Goal: Task Accomplishment & Management: Use online tool/utility

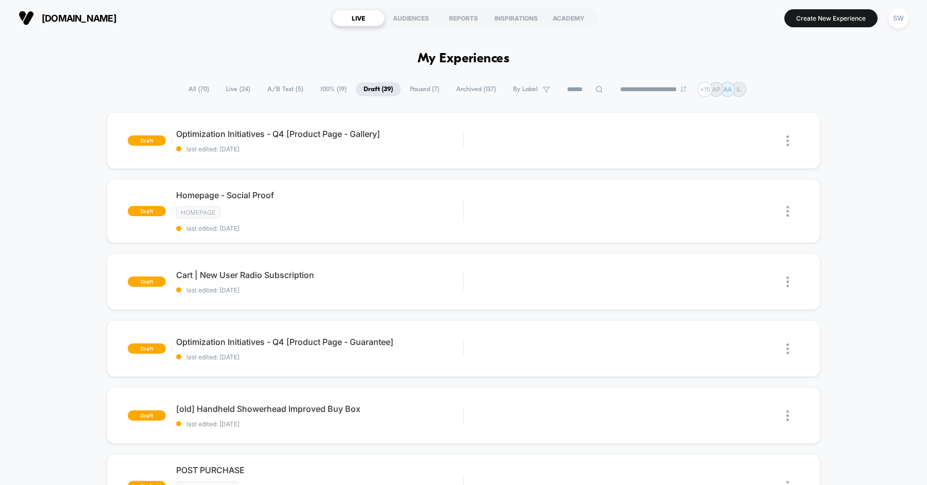
click at [222, 93] on span "Live ( 24 )" at bounding box center [238, 89] width 40 height 14
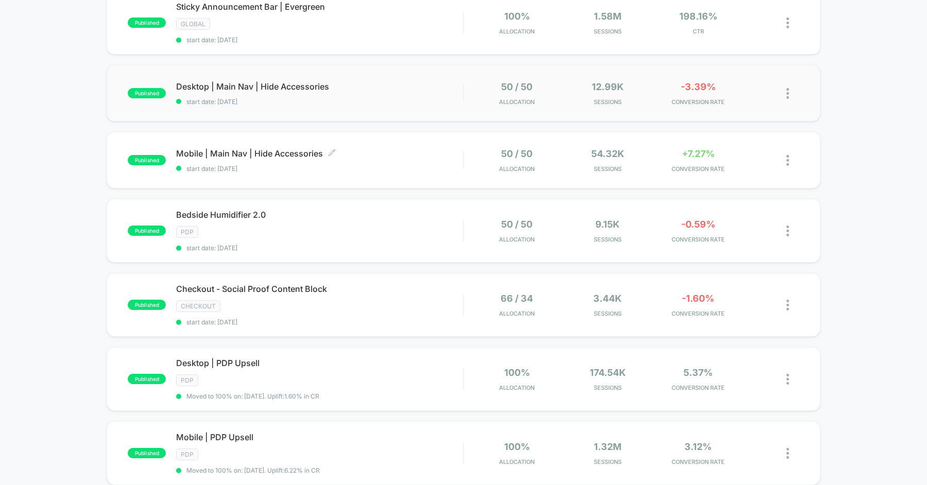
scroll to position [125, 0]
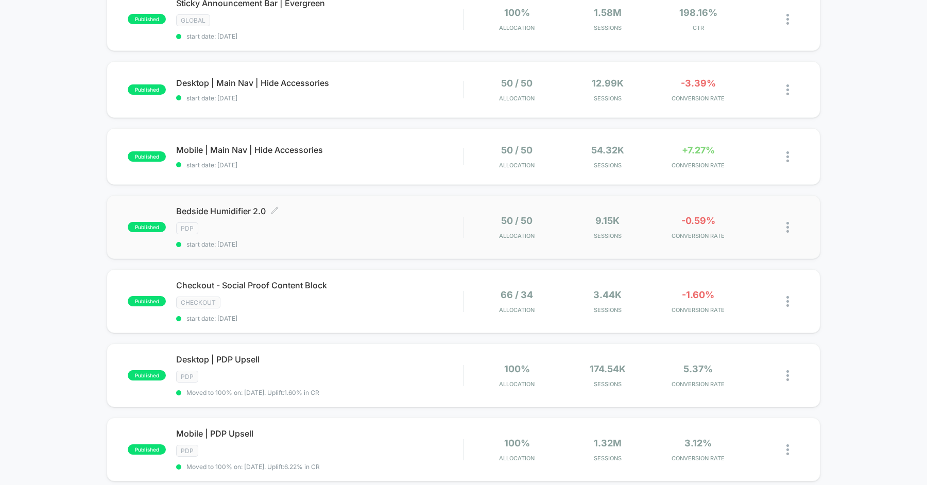
click at [344, 218] on div "Bedside Humidifier 2.0 Click to edit experience details Click to edit experienc…" at bounding box center [319, 227] width 287 height 42
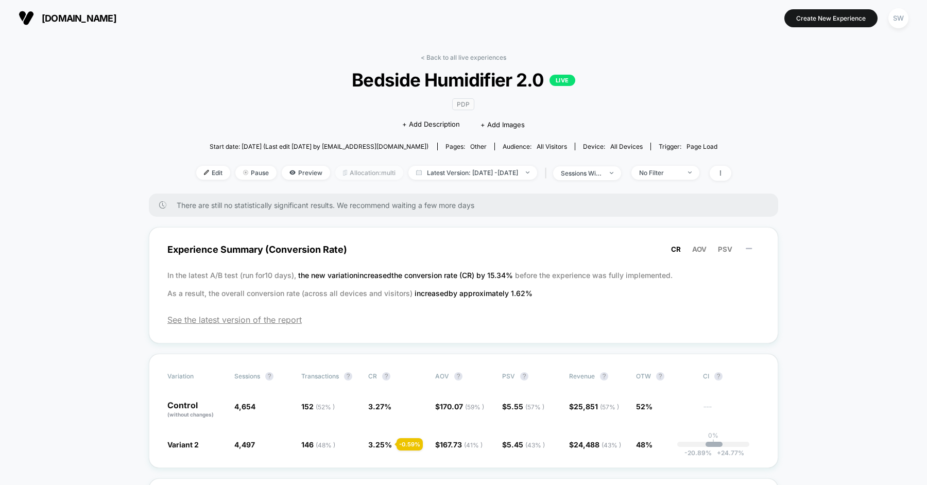
click at [335, 169] on span "Allocation: multi" at bounding box center [369, 173] width 68 height 14
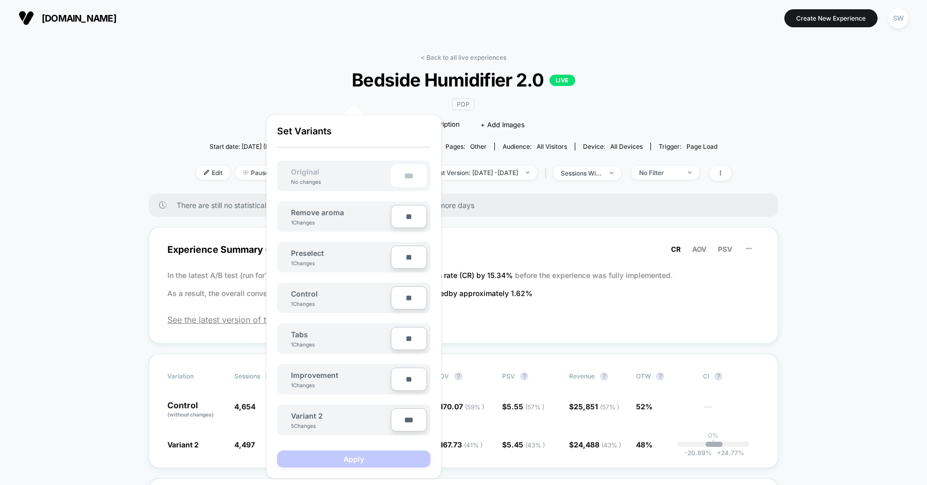
scroll to position [81, 0]
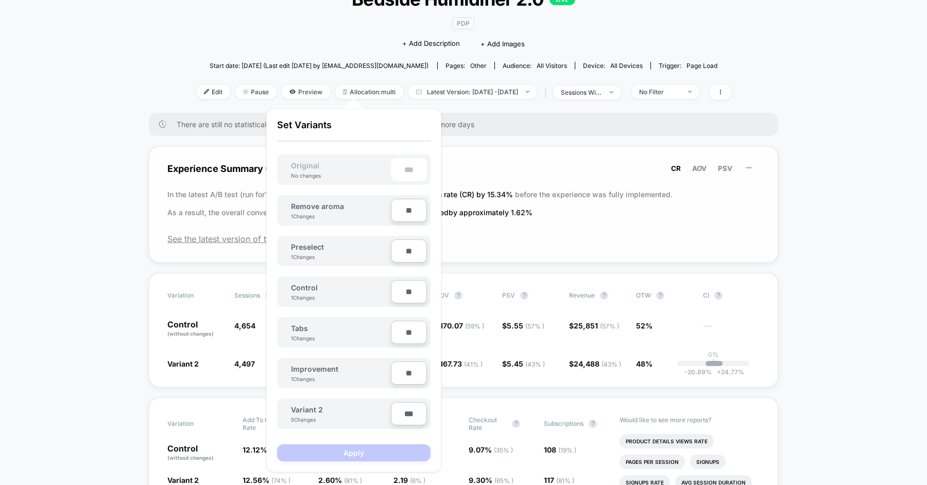
click at [168, 257] on div "Experience Summary (Conversion Rate) CR AOV PSV In the latest A/B test (run for…" at bounding box center [463, 204] width 629 height 116
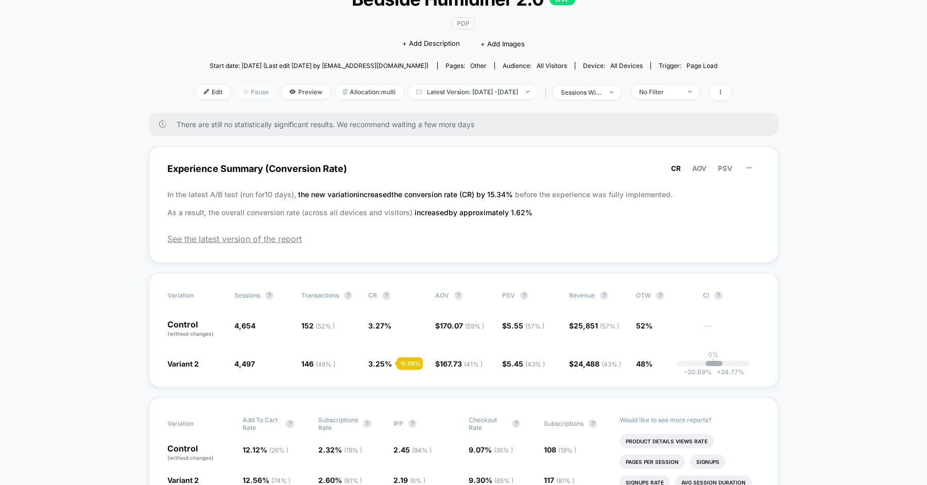
click at [245, 85] on span "Pause" at bounding box center [255, 92] width 41 height 14
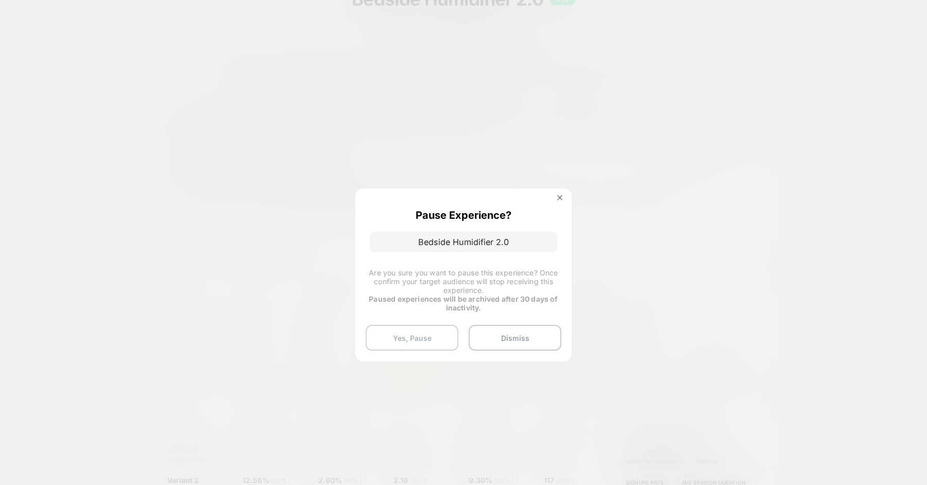
click at [414, 335] on button "Yes, Pause" at bounding box center [411, 338] width 93 height 26
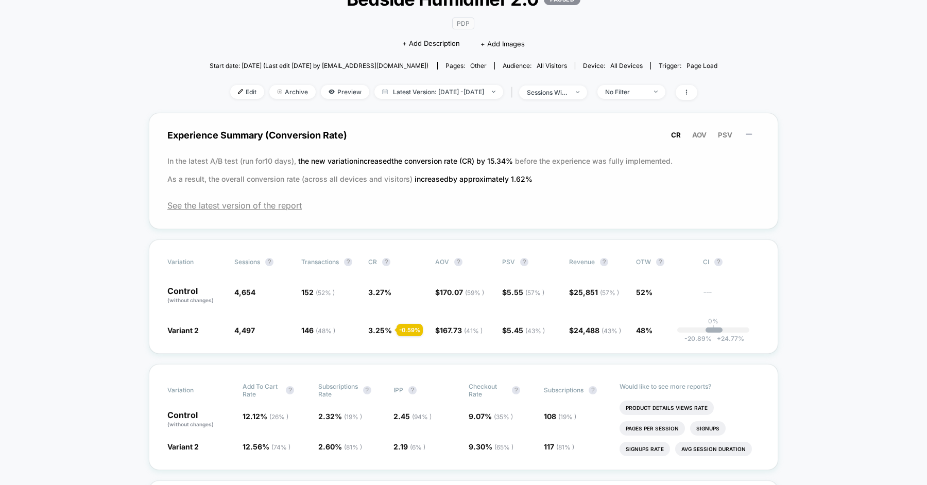
scroll to position [0, 0]
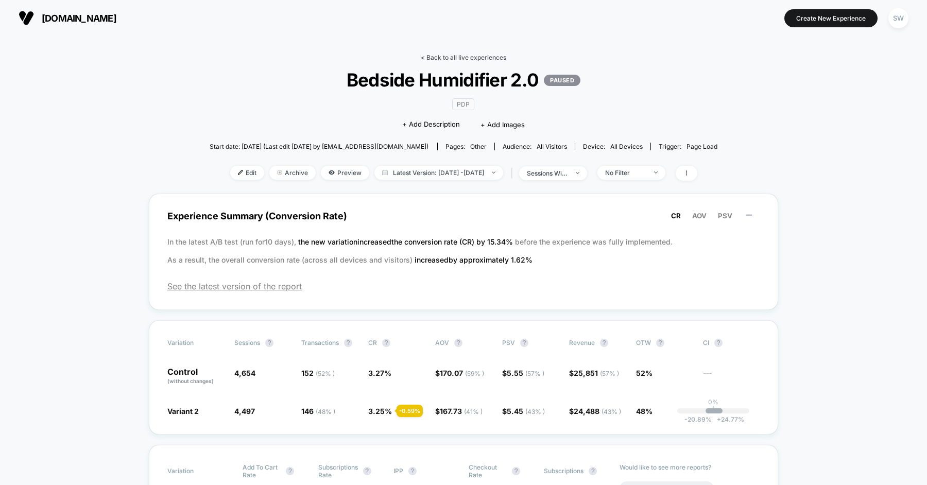
click at [446, 58] on link "< Back to all live experiences" at bounding box center [463, 58] width 85 height 8
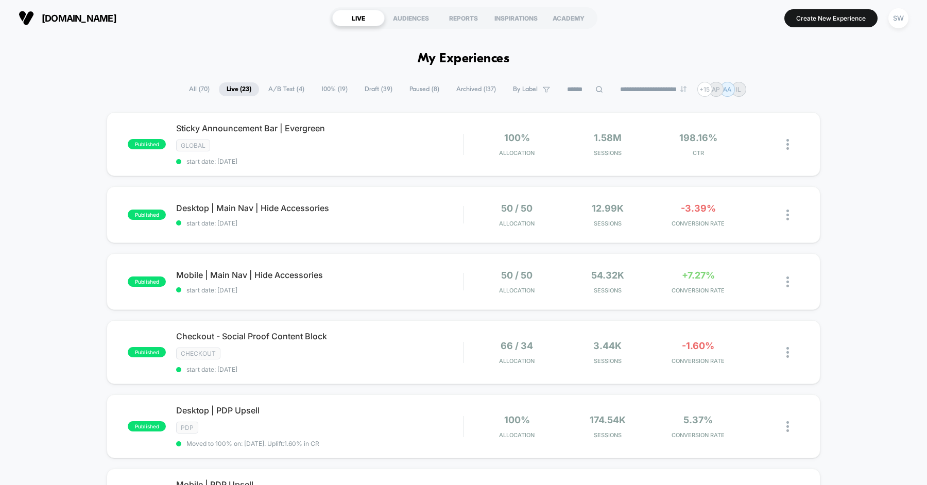
click at [587, 90] on input at bounding box center [584, 89] width 51 height 12
type input "***"
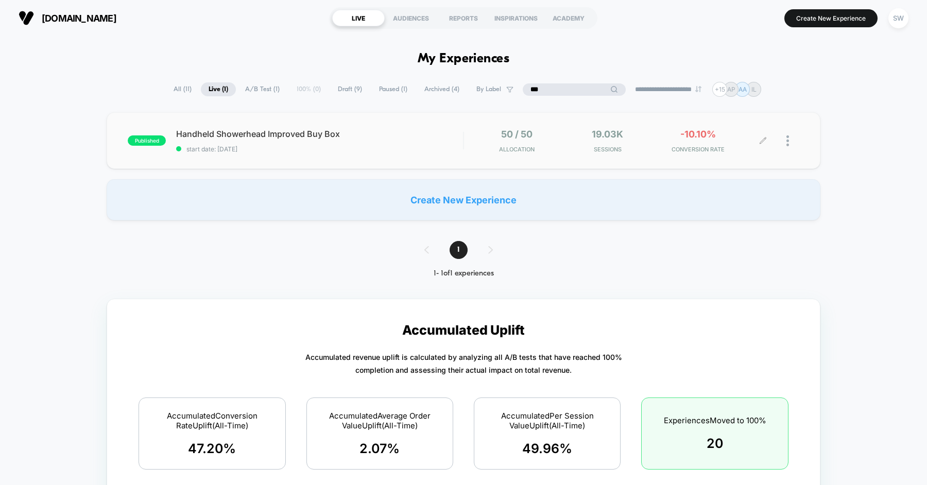
click at [785, 135] on div at bounding box center [781, 141] width 36 height 24
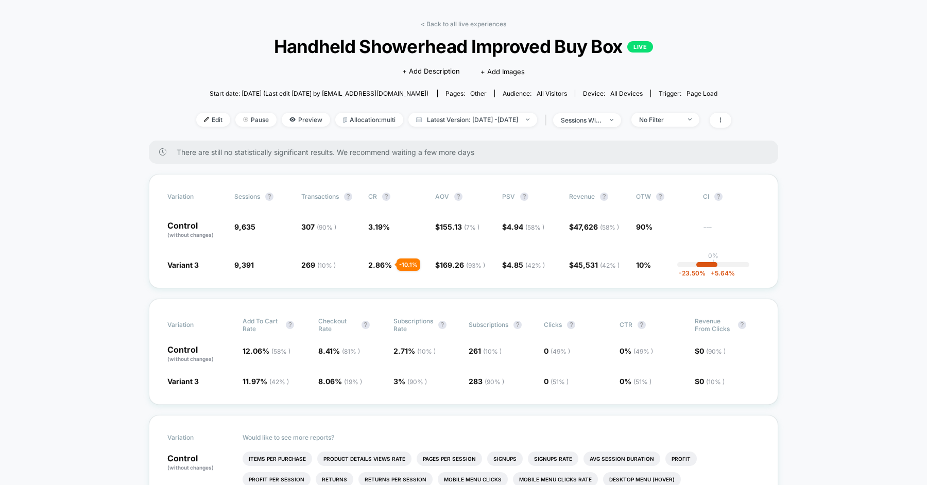
scroll to position [32, 0]
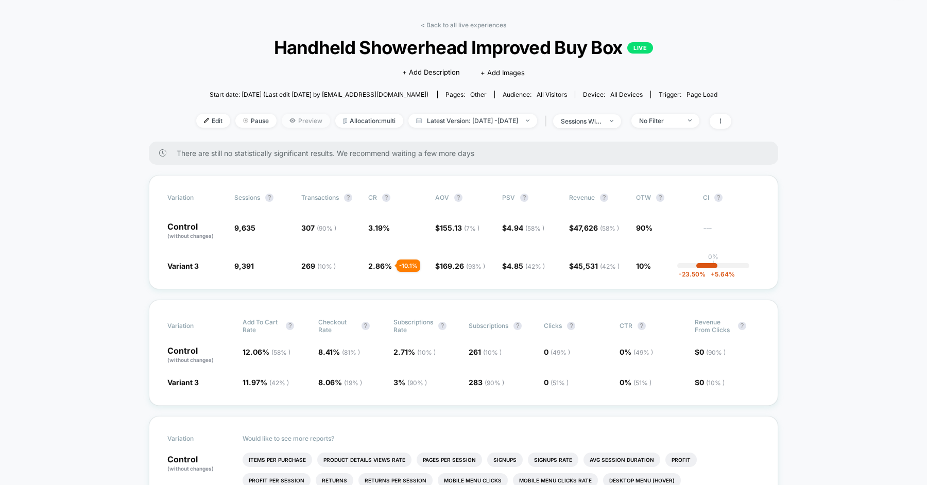
click at [287, 119] on span "Preview" at bounding box center [306, 121] width 48 height 14
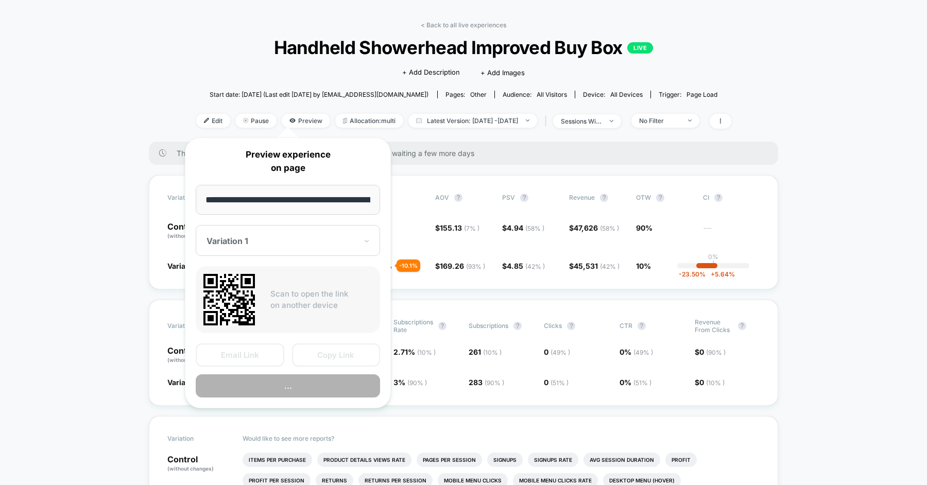
scroll to position [0, 80]
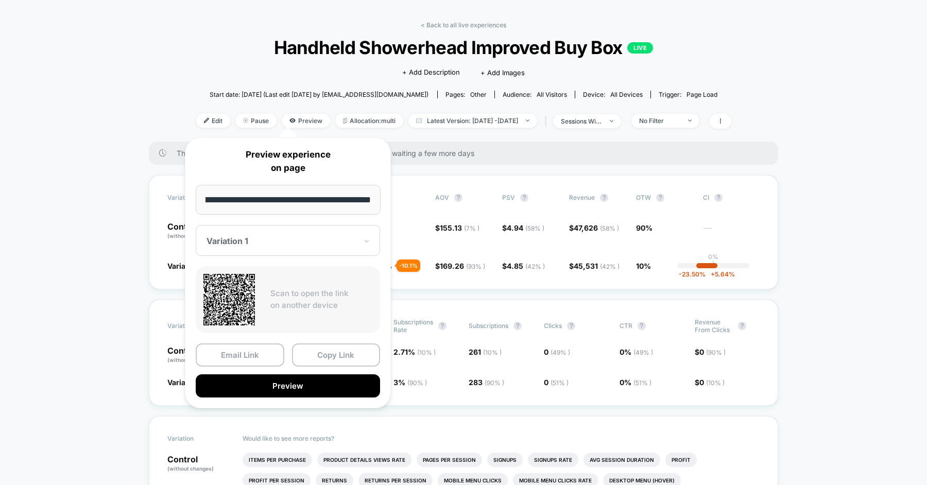
click at [306, 225] on div "Variation 1" at bounding box center [288, 240] width 184 height 31
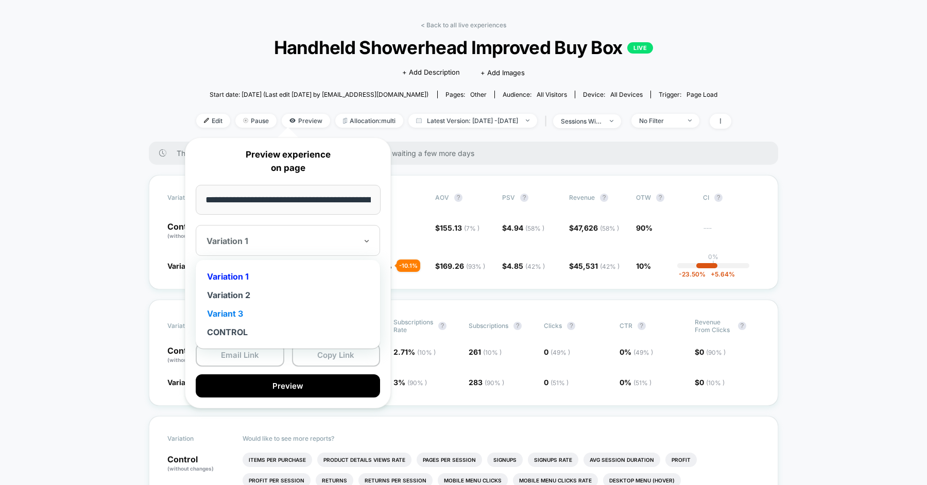
click at [261, 310] on div "Variant 3" at bounding box center [288, 313] width 174 height 19
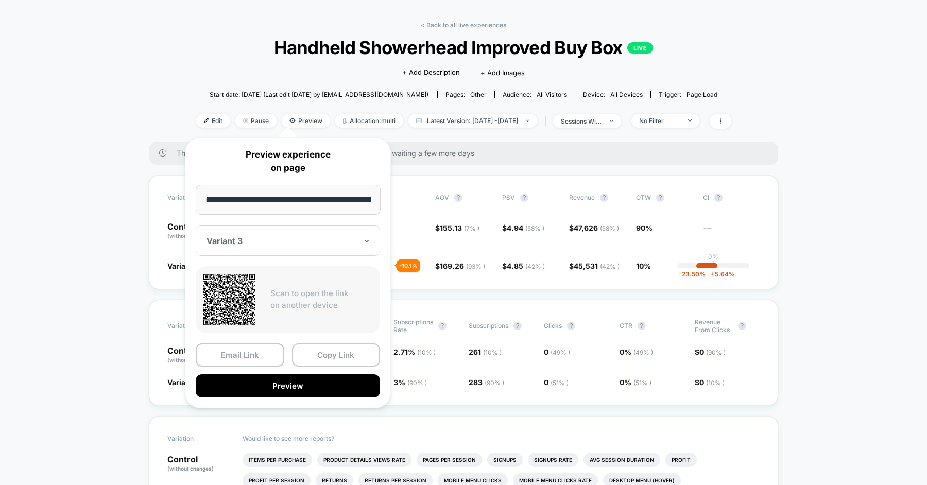
click at [293, 396] on div "**********" at bounding box center [288, 272] width 206 height 271
click at [295, 379] on button "Preview" at bounding box center [288, 385] width 184 height 23
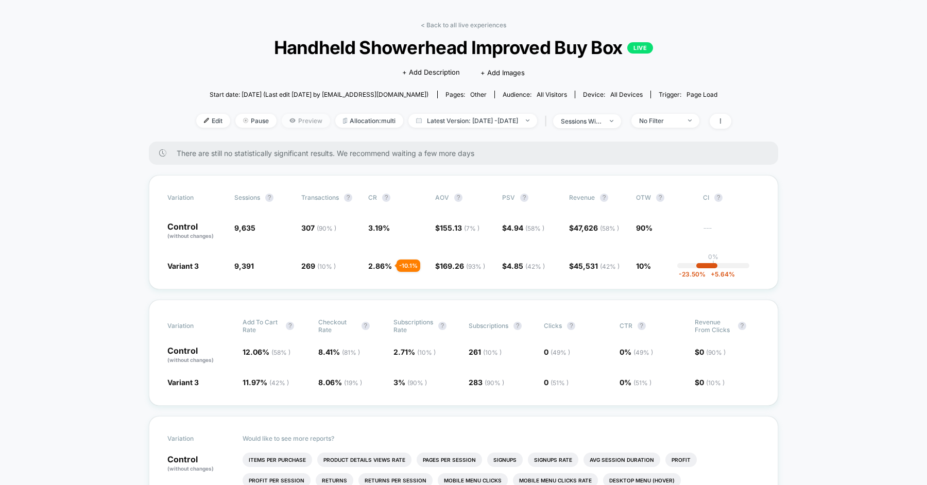
click at [286, 117] on span "Preview" at bounding box center [306, 121] width 48 height 14
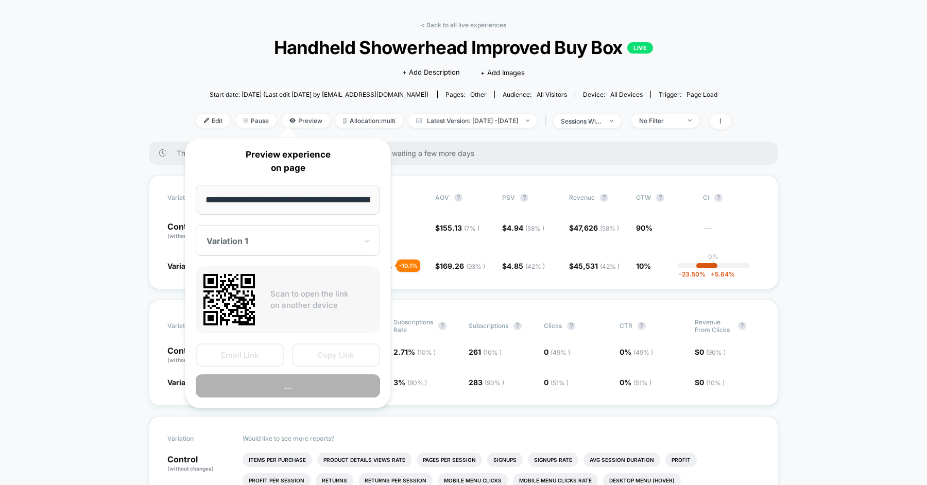
scroll to position [0, 80]
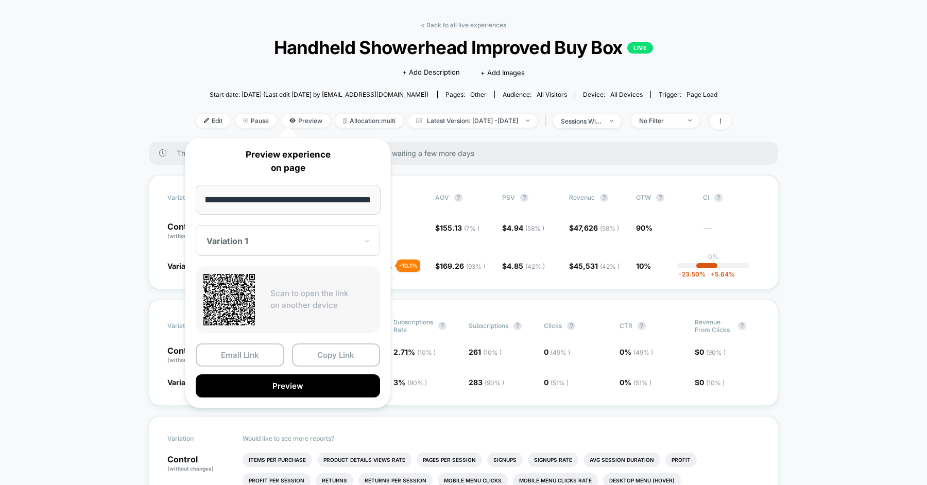
click at [282, 238] on div at bounding box center [281, 241] width 150 height 10
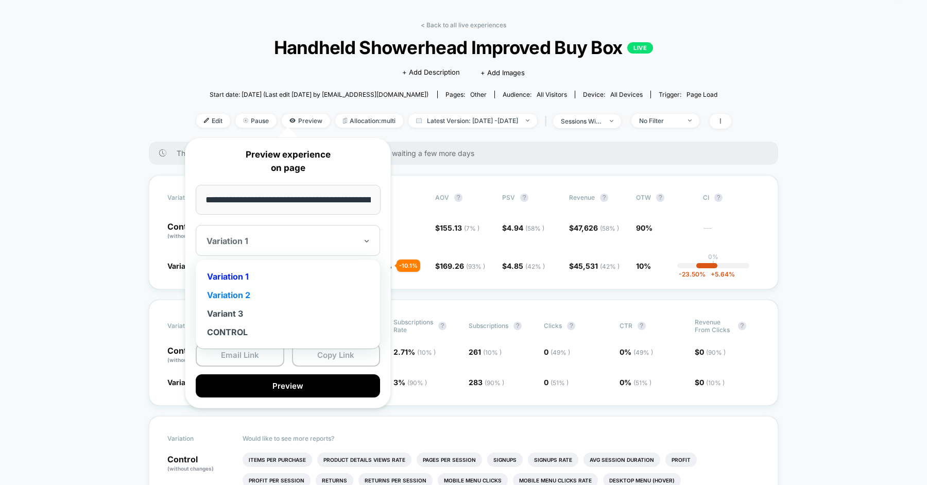
click at [249, 292] on div "Variation 2" at bounding box center [288, 295] width 174 height 19
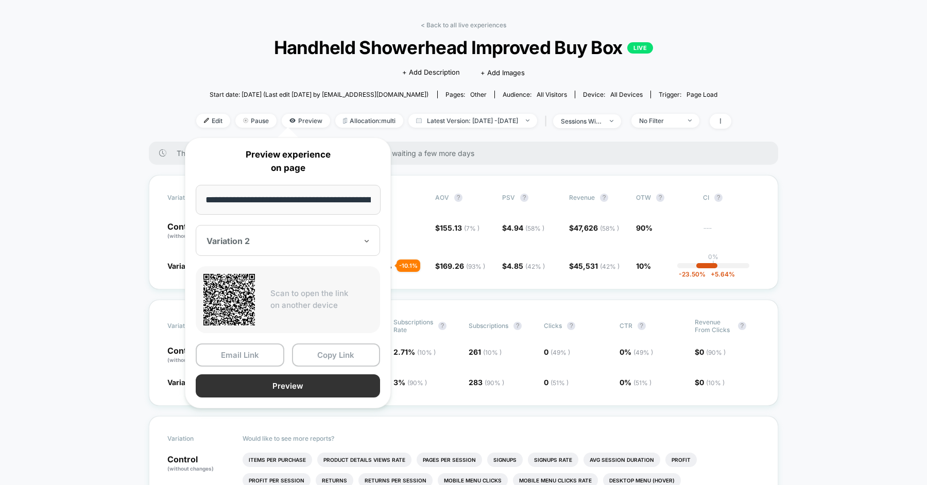
click at [303, 394] on button "Preview" at bounding box center [288, 385] width 184 height 23
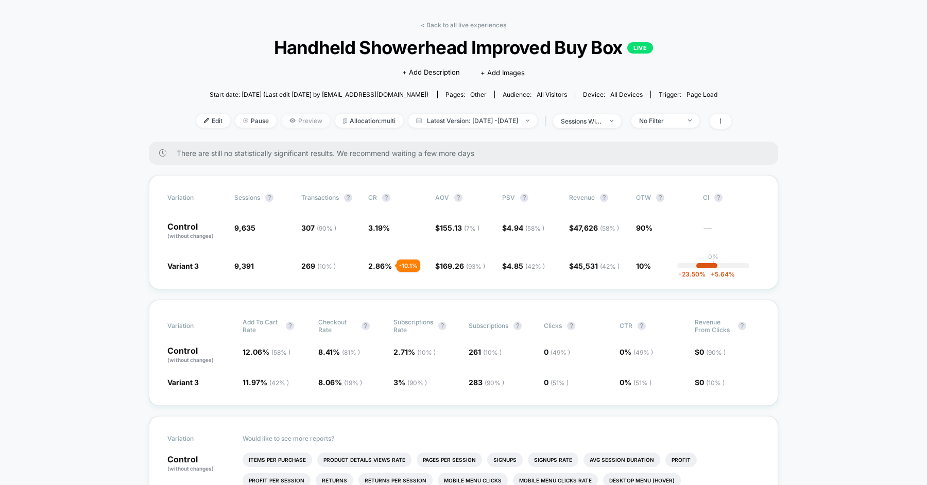
click at [282, 122] on span "Preview" at bounding box center [306, 121] width 48 height 14
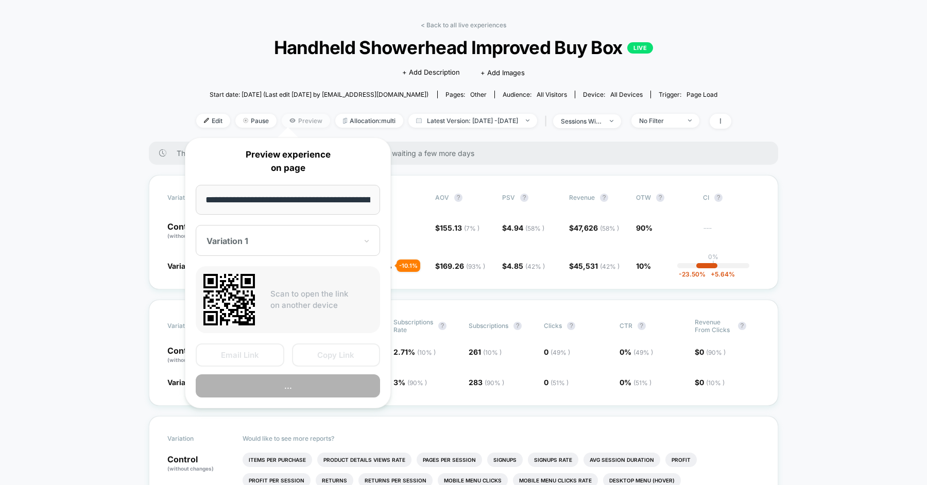
scroll to position [0, 80]
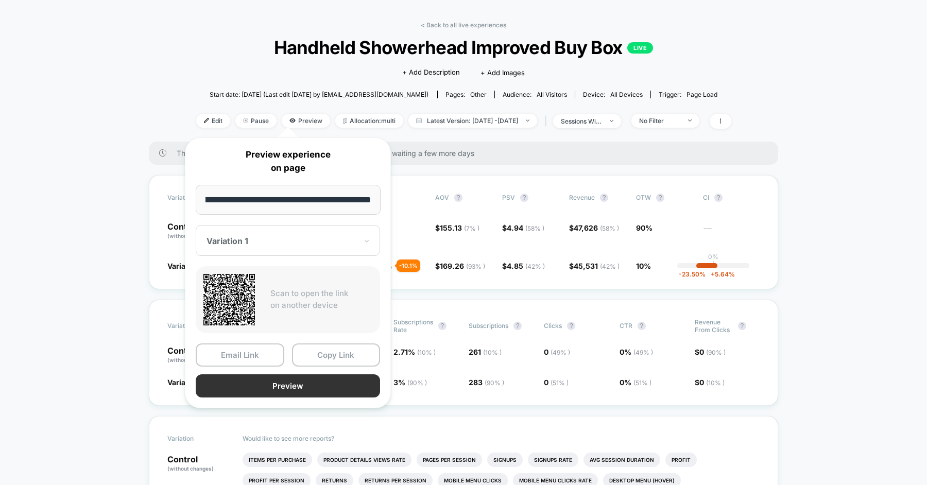
click at [292, 392] on button "Preview" at bounding box center [288, 385] width 184 height 23
